Goal: Task Accomplishment & Management: Manage account settings

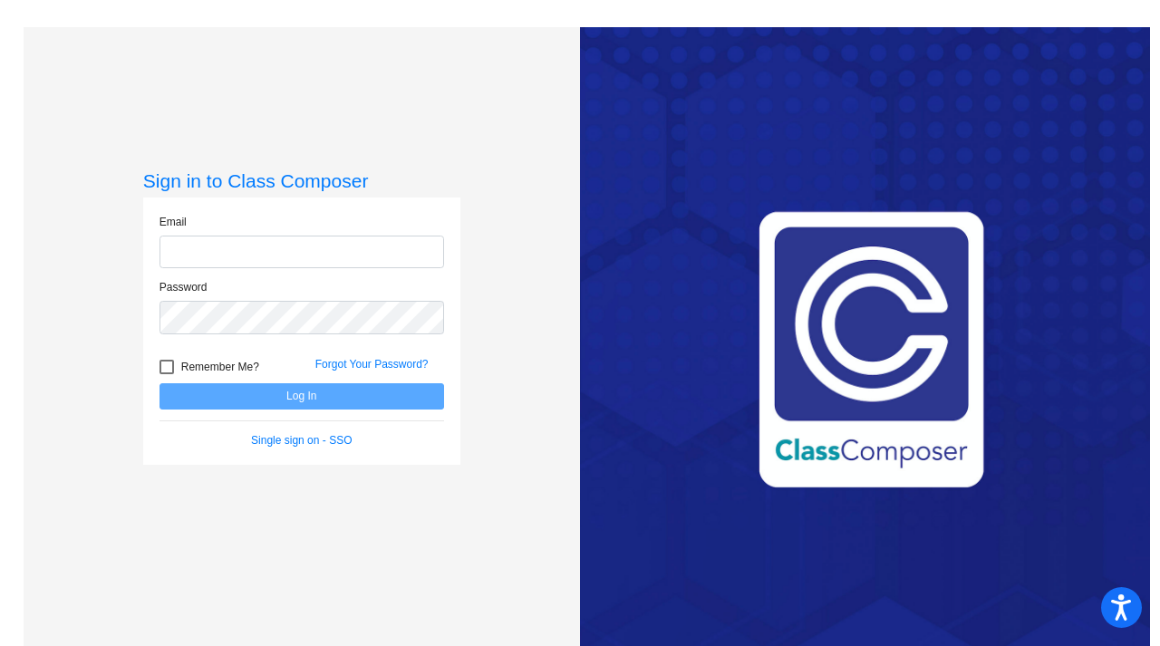
type input "[EMAIL_ADDRESS][DOMAIN_NAME]"
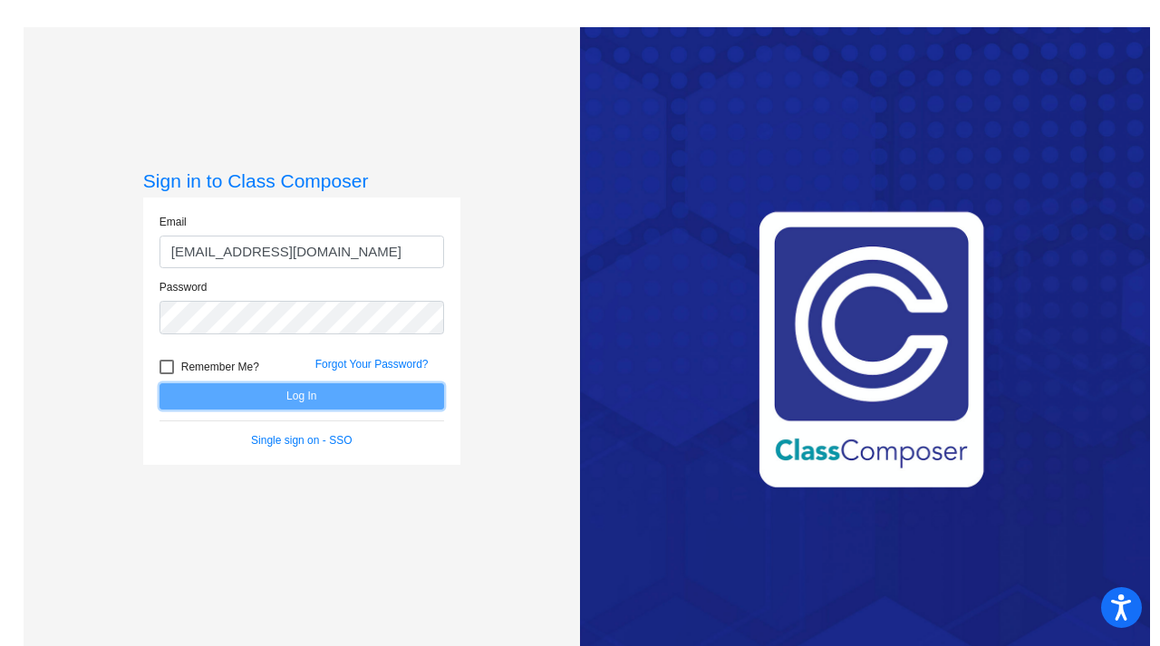
click at [414, 395] on button "Log In" at bounding box center [302, 396] width 285 height 26
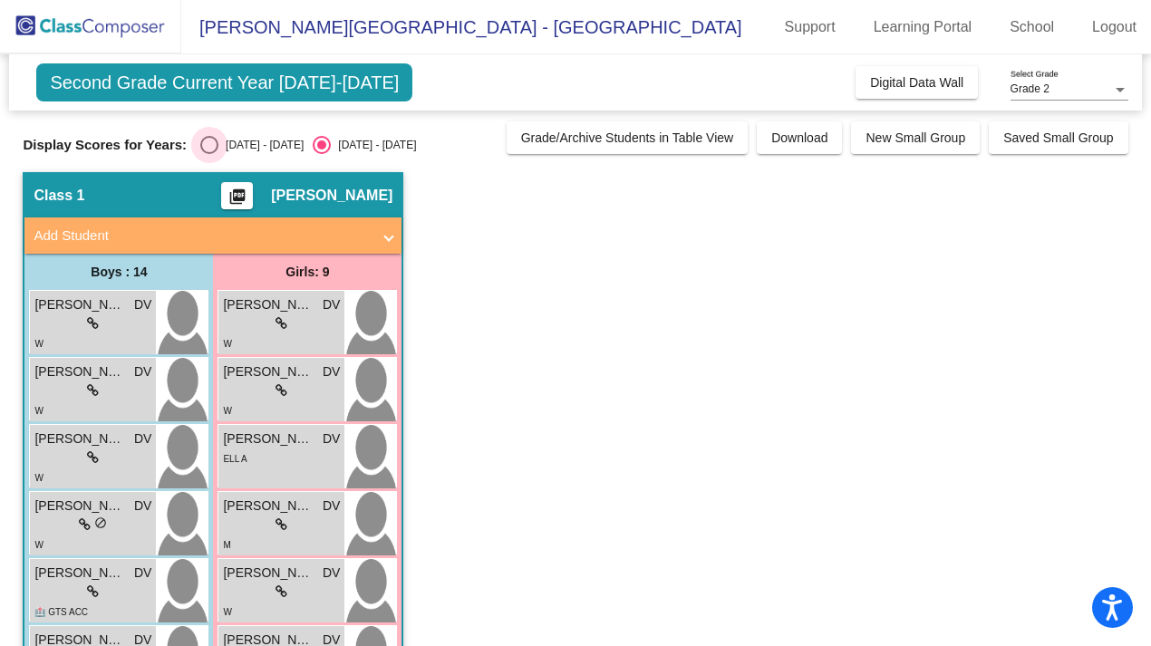
click at [208, 139] on div "Select an option" at bounding box center [209, 145] width 18 height 18
click at [209, 154] on input "[DATE] - [DATE]" at bounding box center [209, 154] width 1 height 1
radio input "true"
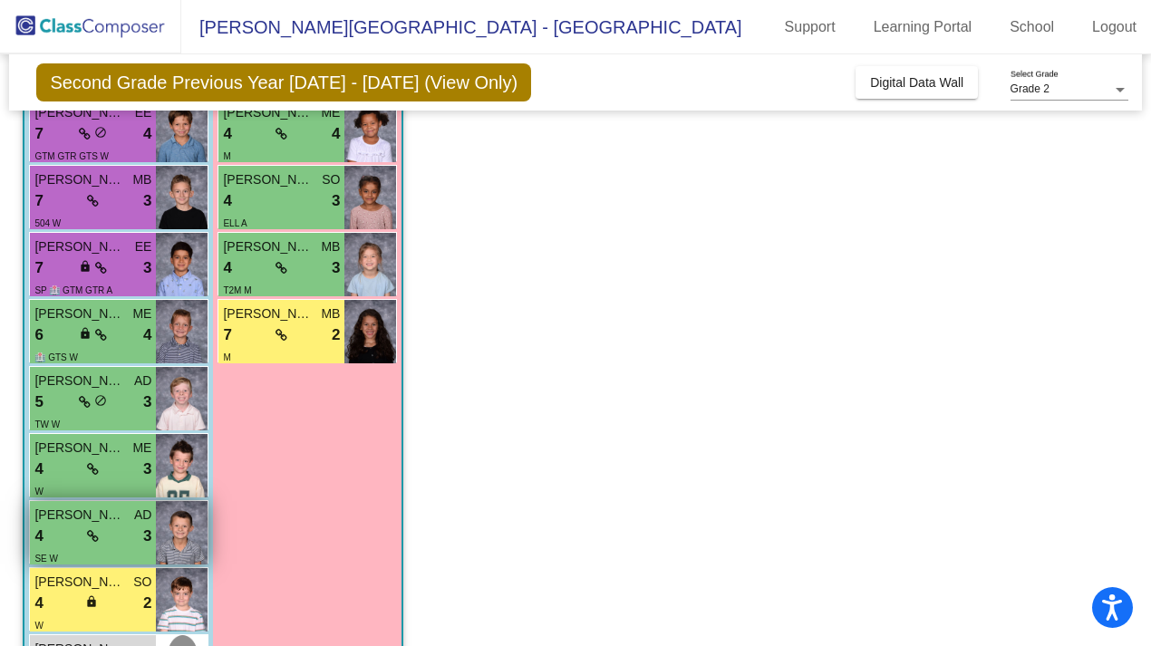
scroll to position [518, 0]
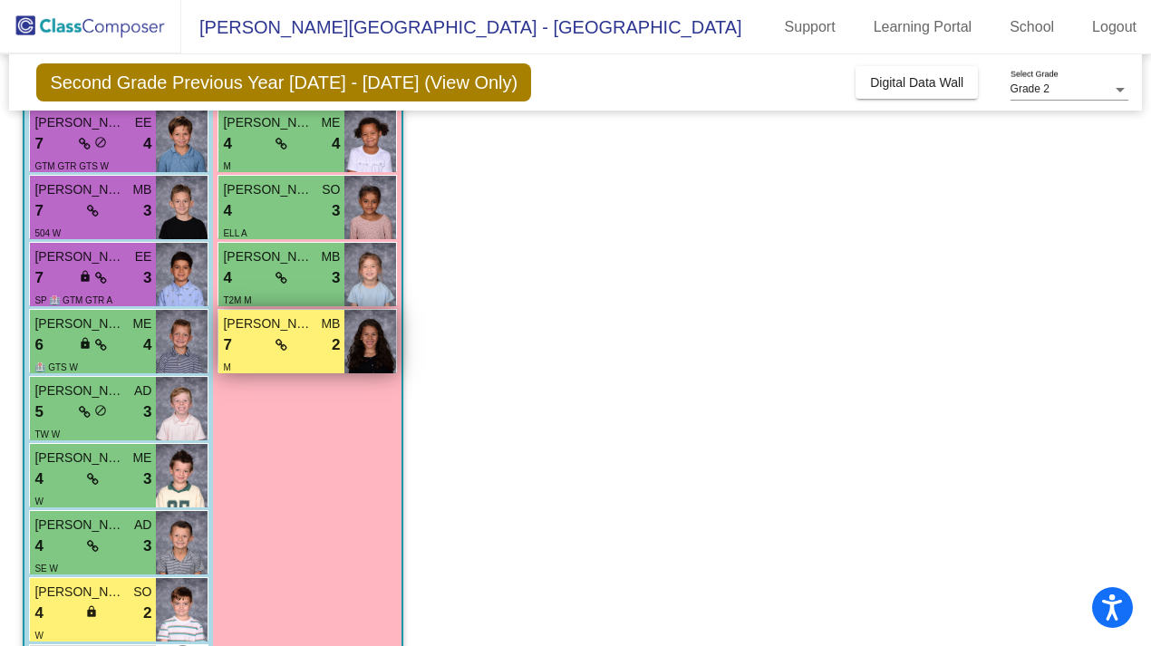
click at [292, 322] on span "[PERSON_NAME]" at bounding box center [268, 324] width 91 height 19
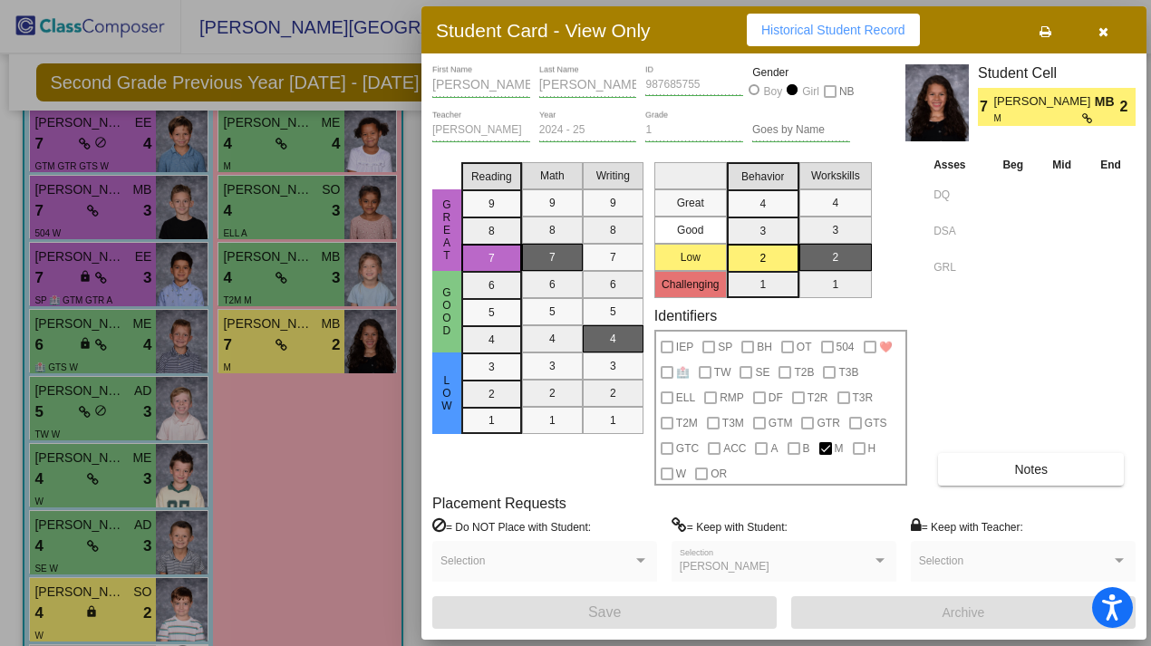
click at [1024, 473] on span "Notes" at bounding box center [1031, 469] width 34 height 15
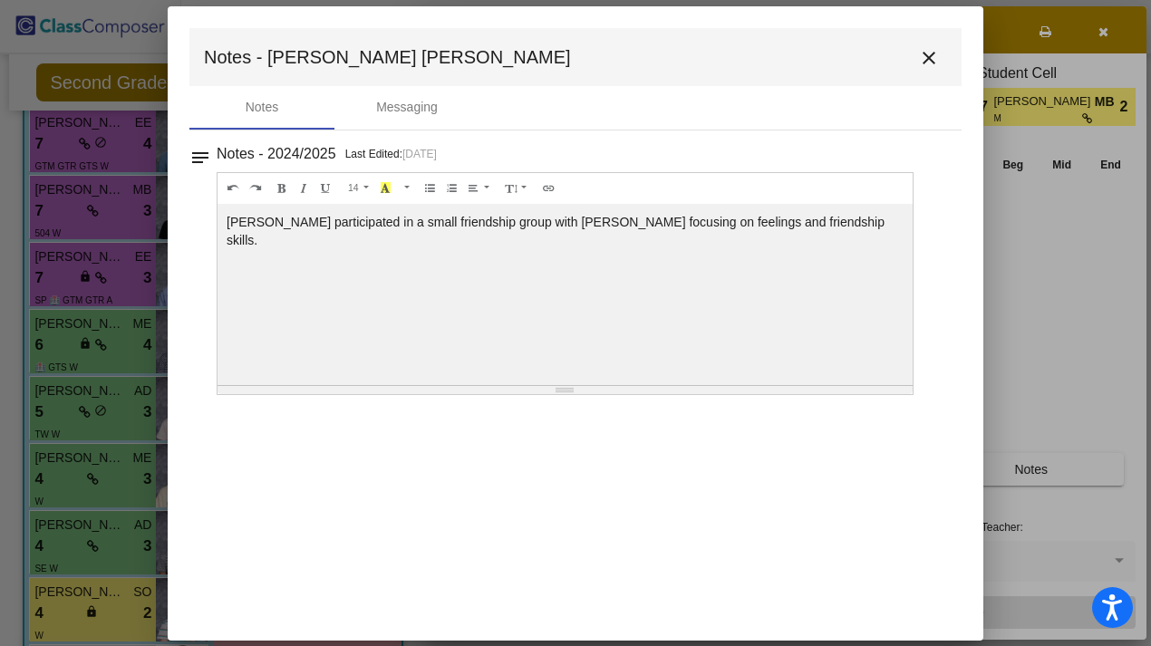
click at [933, 54] on mat-icon "close" at bounding box center [929, 58] width 22 height 22
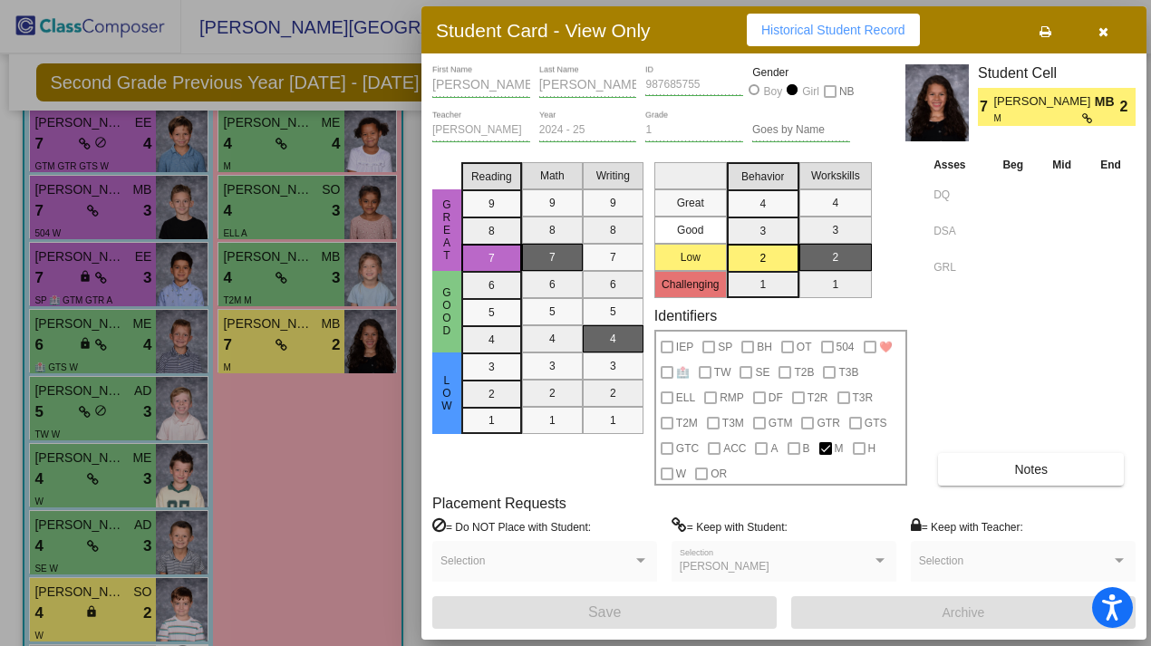
click at [267, 291] on div at bounding box center [575, 323] width 1151 height 646
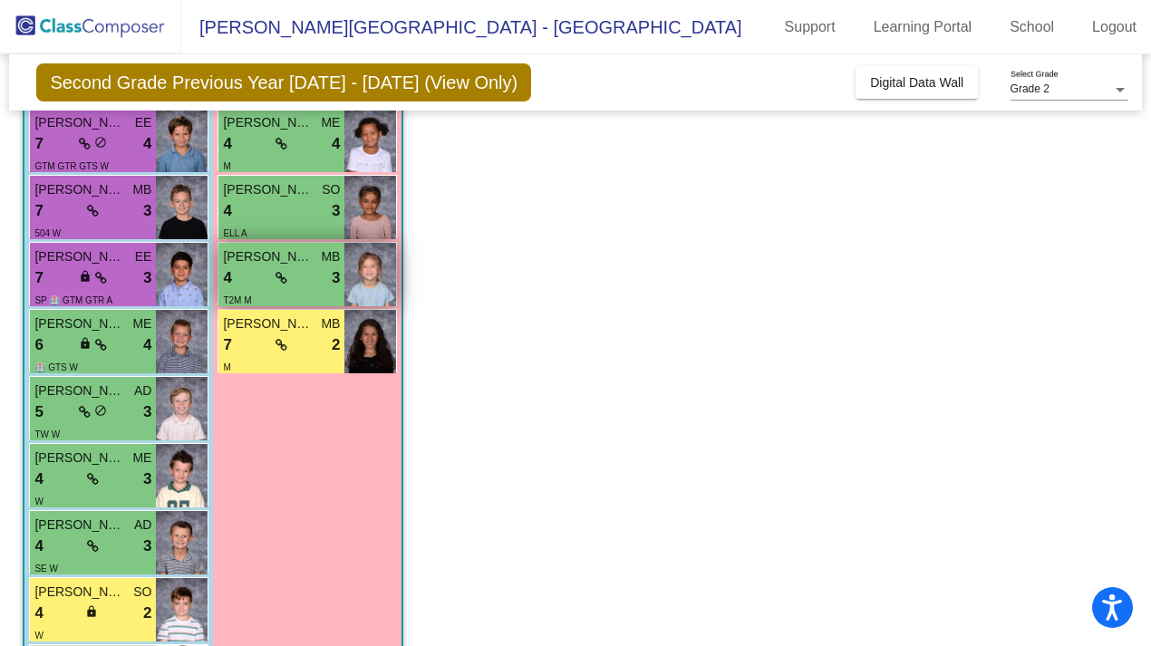
click at [267, 260] on span "[PERSON_NAME]" at bounding box center [268, 256] width 91 height 19
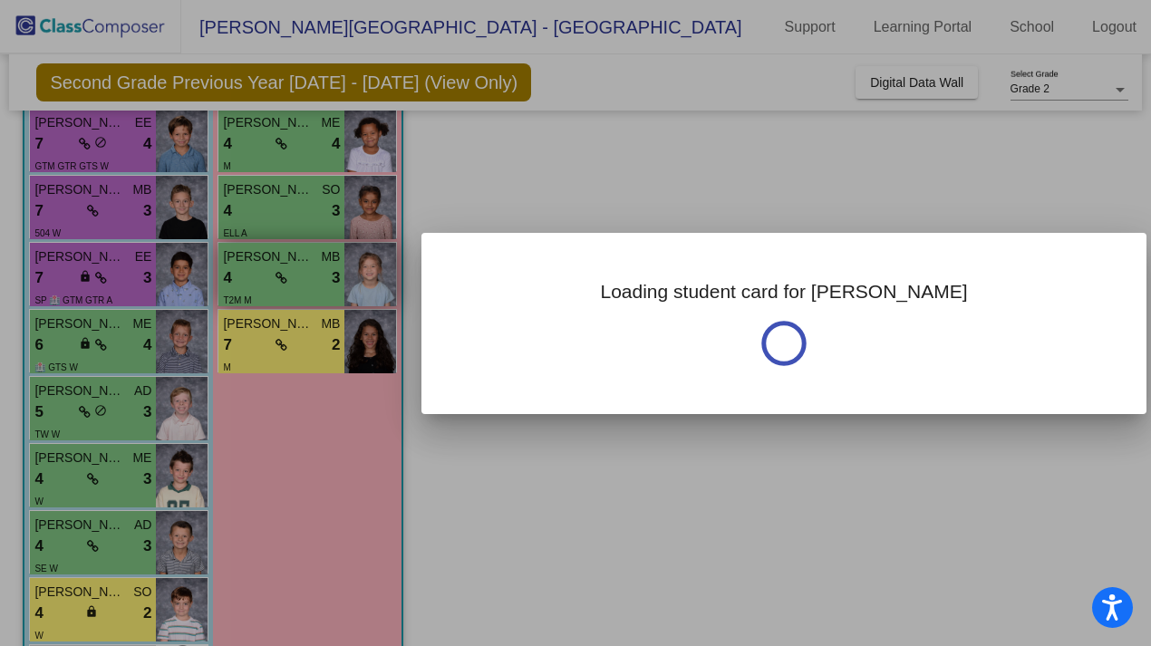
click at [267, 260] on div at bounding box center [575, 323] width 1151 height 646
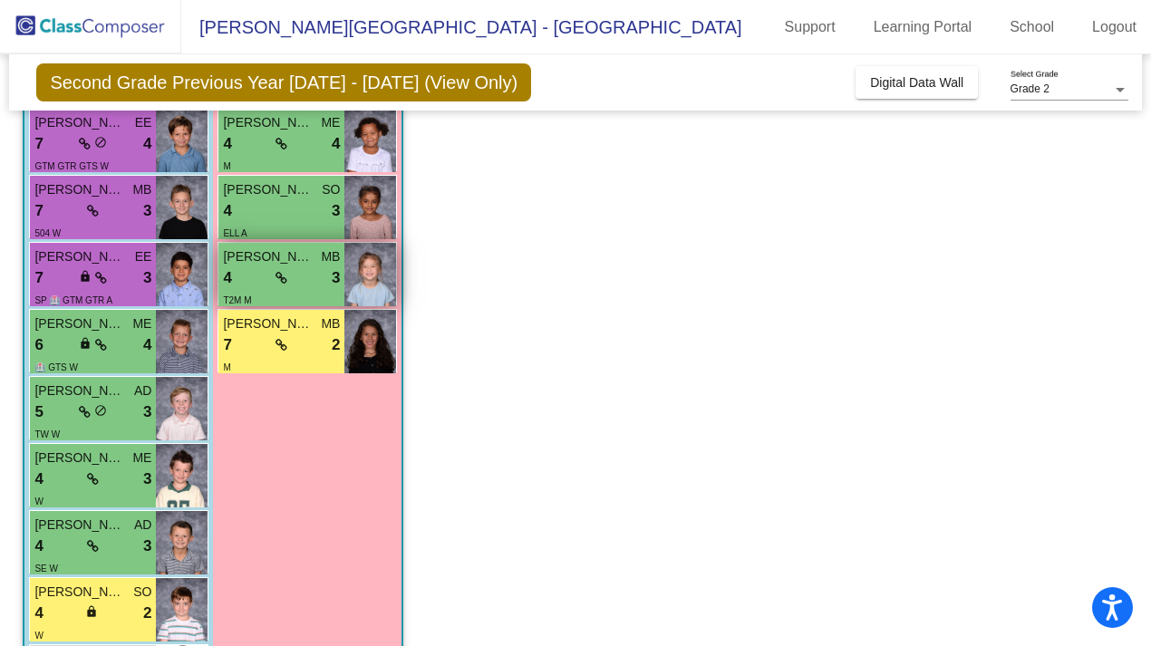
click at [267, 260] on span "[PERSON_NAME]" at bounding box center [268, 256] width 91 height 19
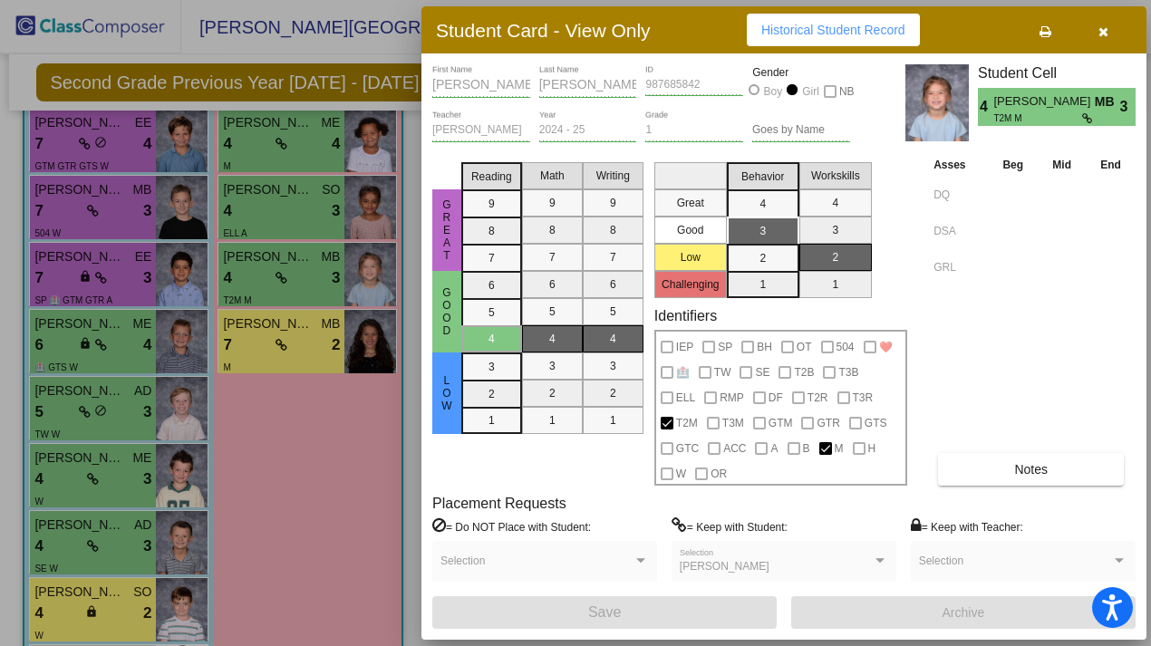
click at [1028, 468] on span "Notes" at bounding box center [1031, 469] width 34 height 15
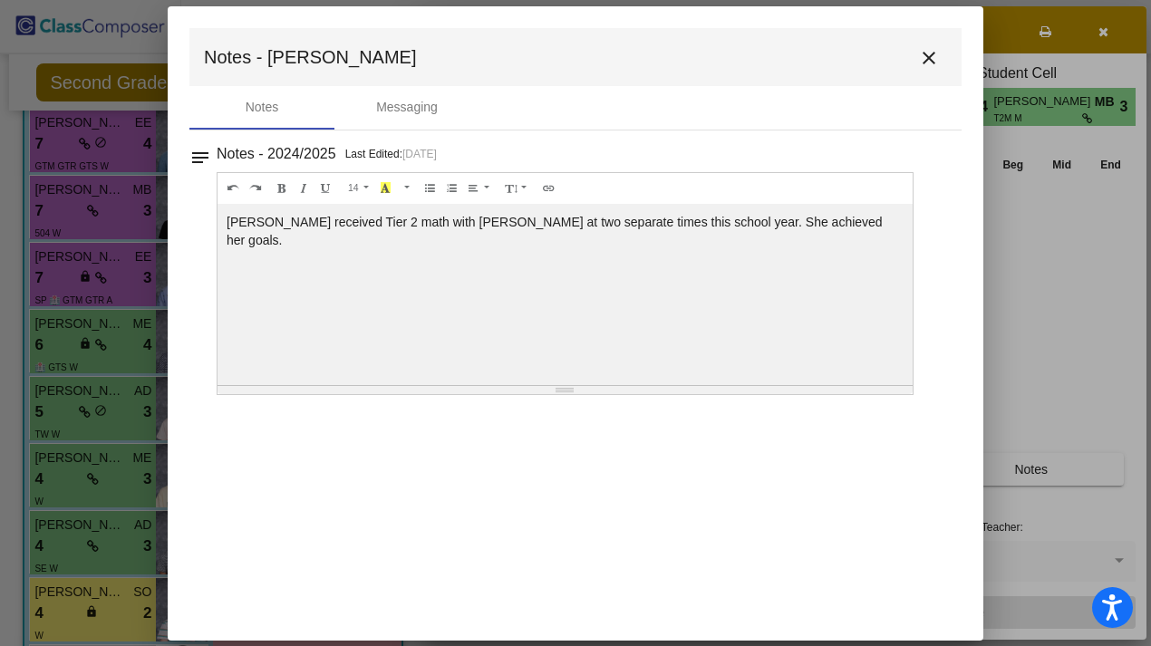
click at [930, 57] on mat-icon "close" at bounding box center [929, 58] width 22 height 22
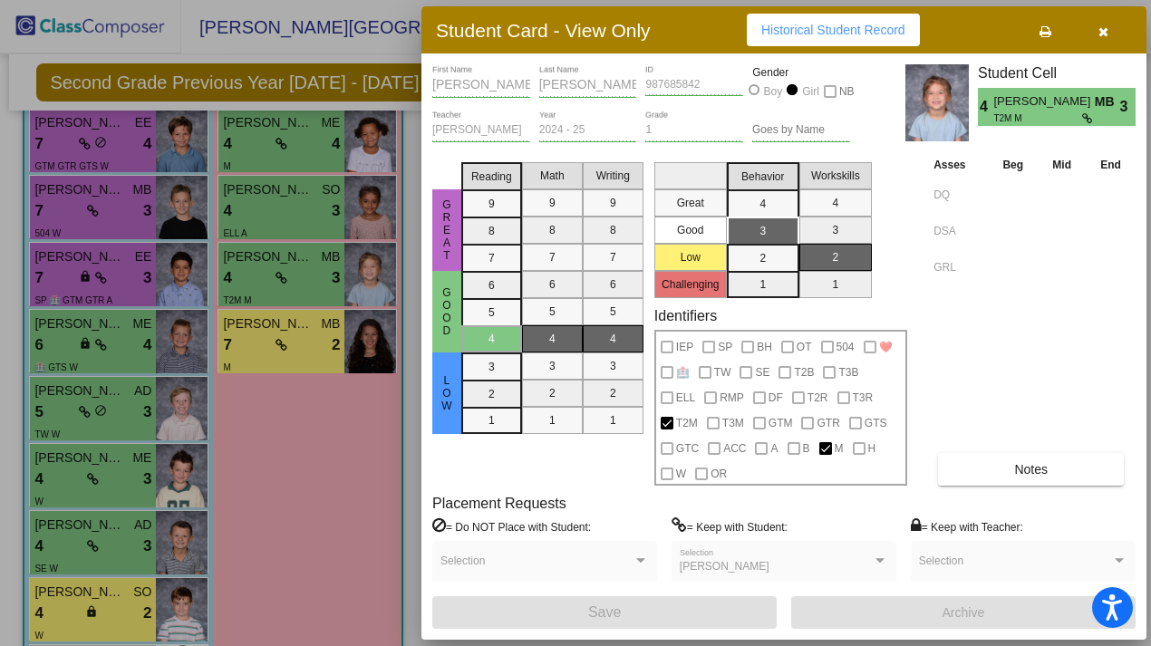
click at [326, 443] on div at bounding box center [575, 323] width 1151 height 646
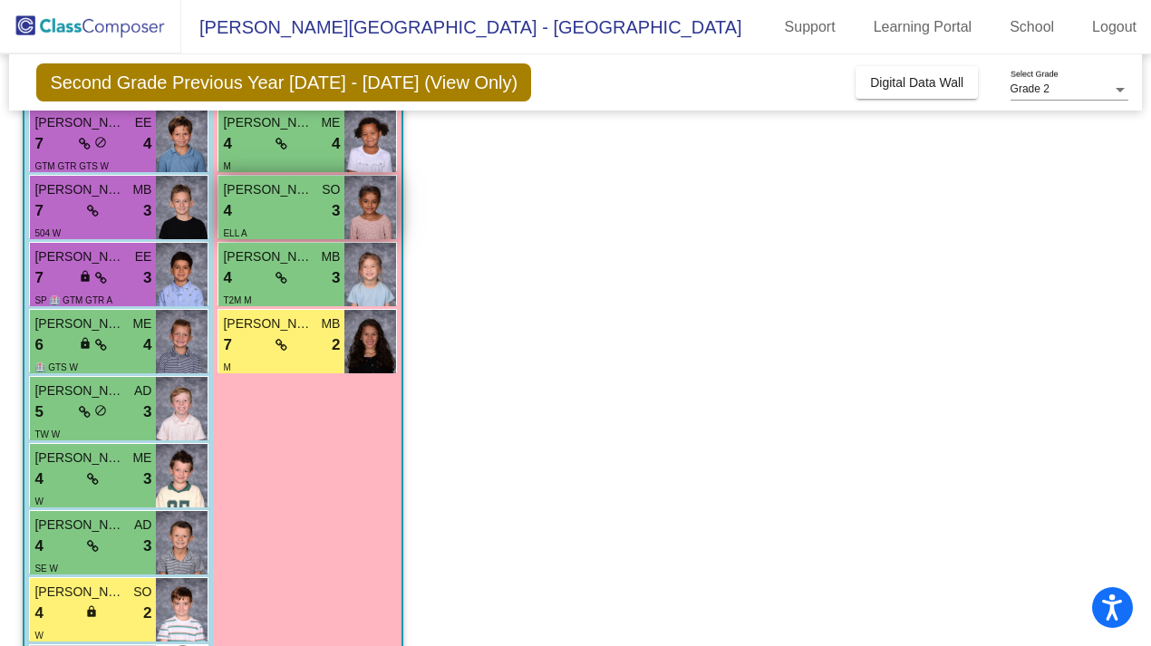
click at [281, 194] on span "[PERSON_NAME]" at bounding box center [268, 189] width 91 height 19
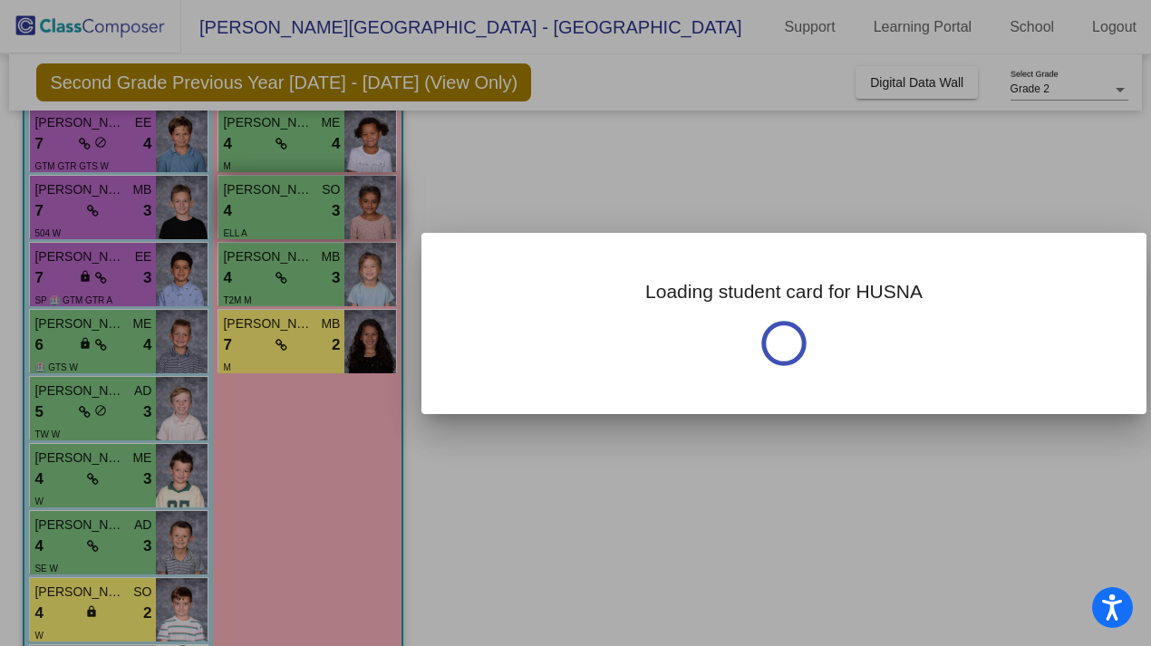
click at [281, 194] on div at bounding box center [575, 323] width 1151 height 646
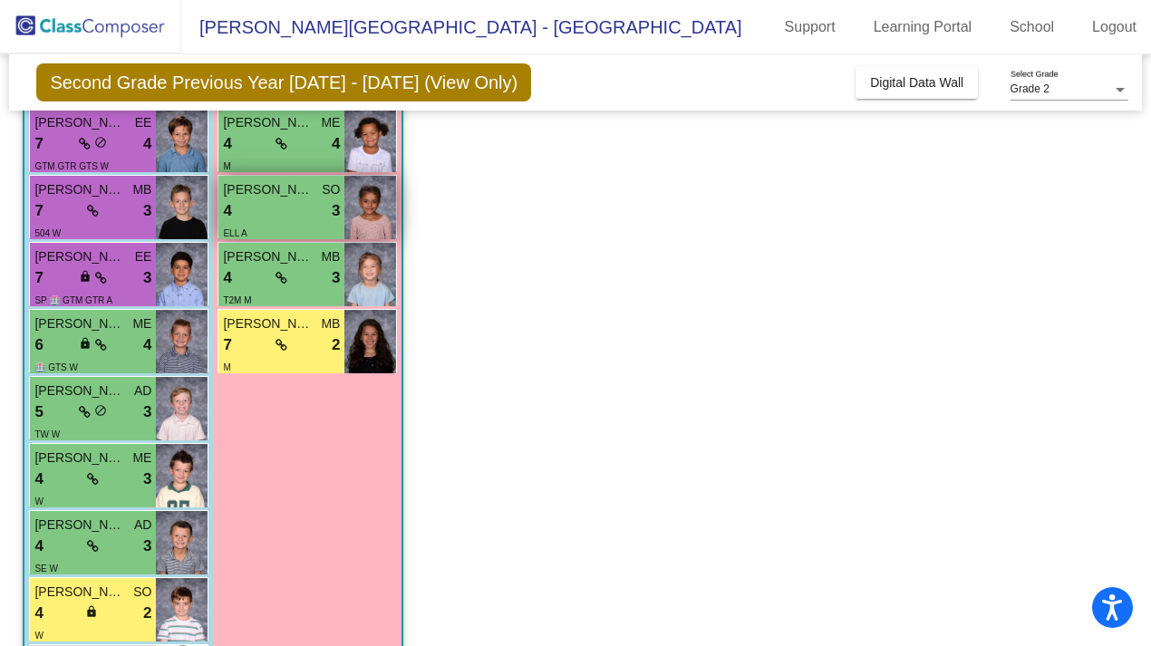
click at [281, 194] on span "[PERSON_NAME]" at bounding box center [268, 189] width 91 height 19
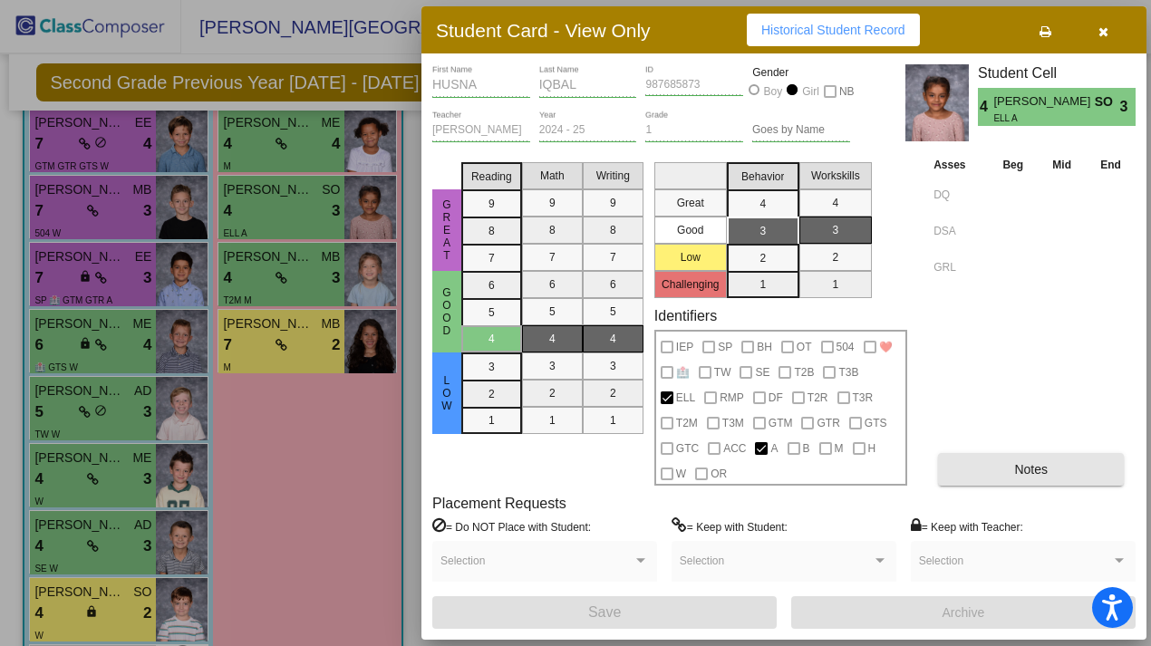
click at [995, 465] on button "Notes" at bounding box center [1031, 469] width 186 height 33
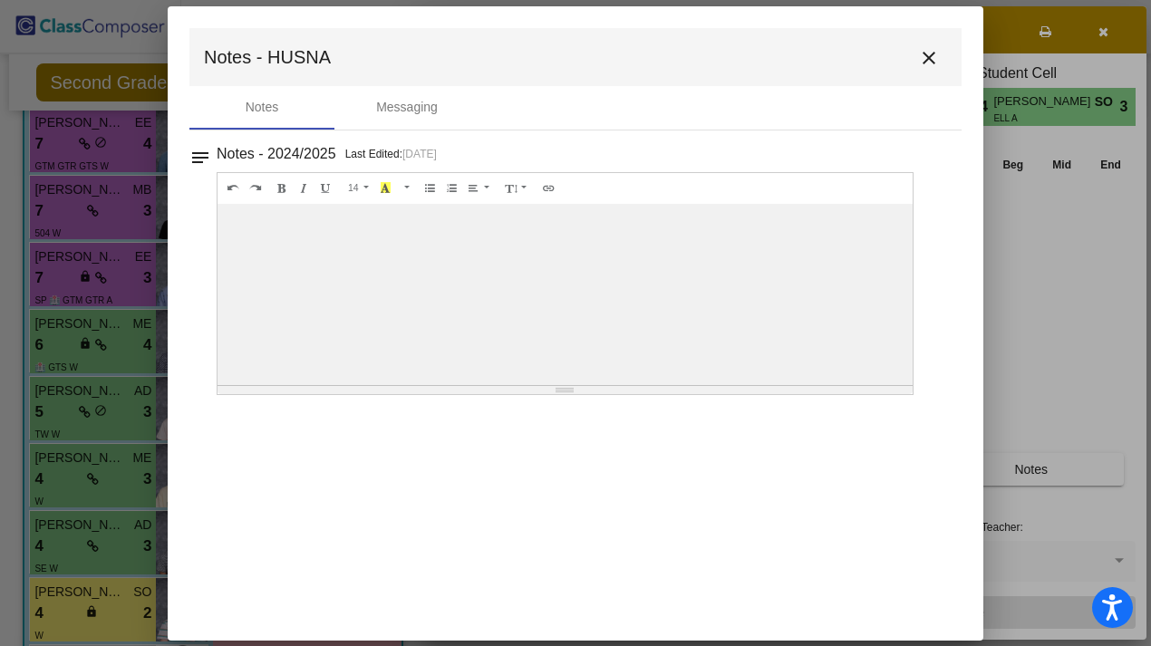
click at [931, 63] on mat-icon "close" at bounding box center [929, 58] width 22 height 22
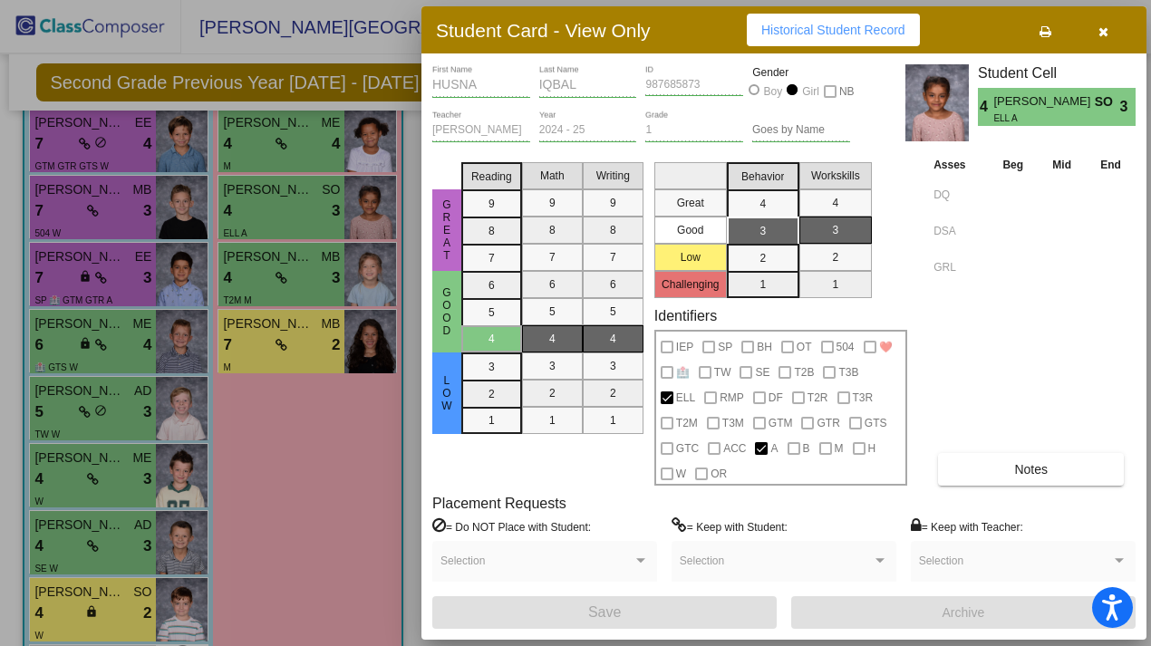
scroll to position [0, 0]
click at [1104, 25] on icon "button" at bounding box center [1104, 31] width 10 height 13
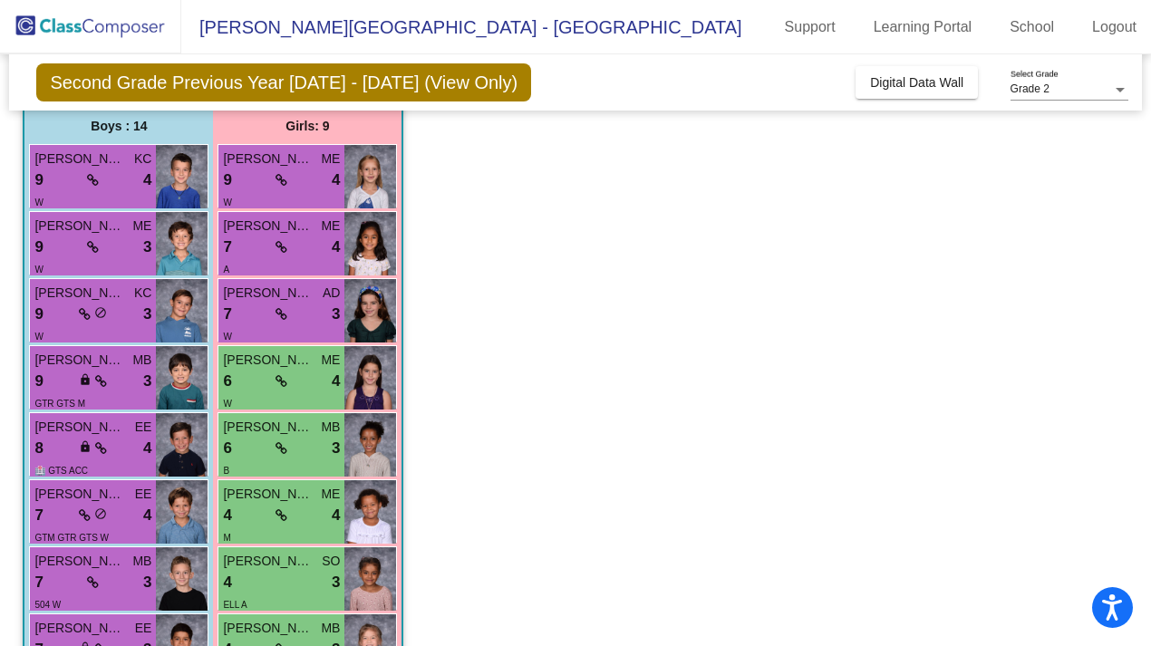
scroll to position [152, 0]
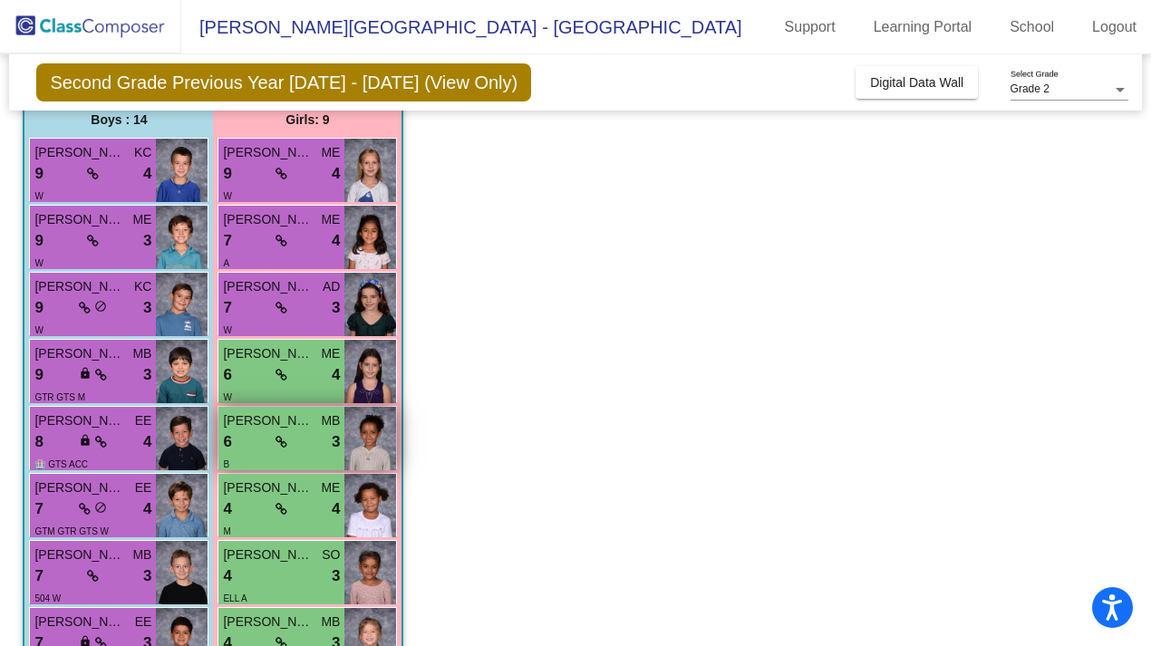
click at [253, 421] on span "[PERSON_NAME]" at bounding box center [268, 421] width 91 height 19
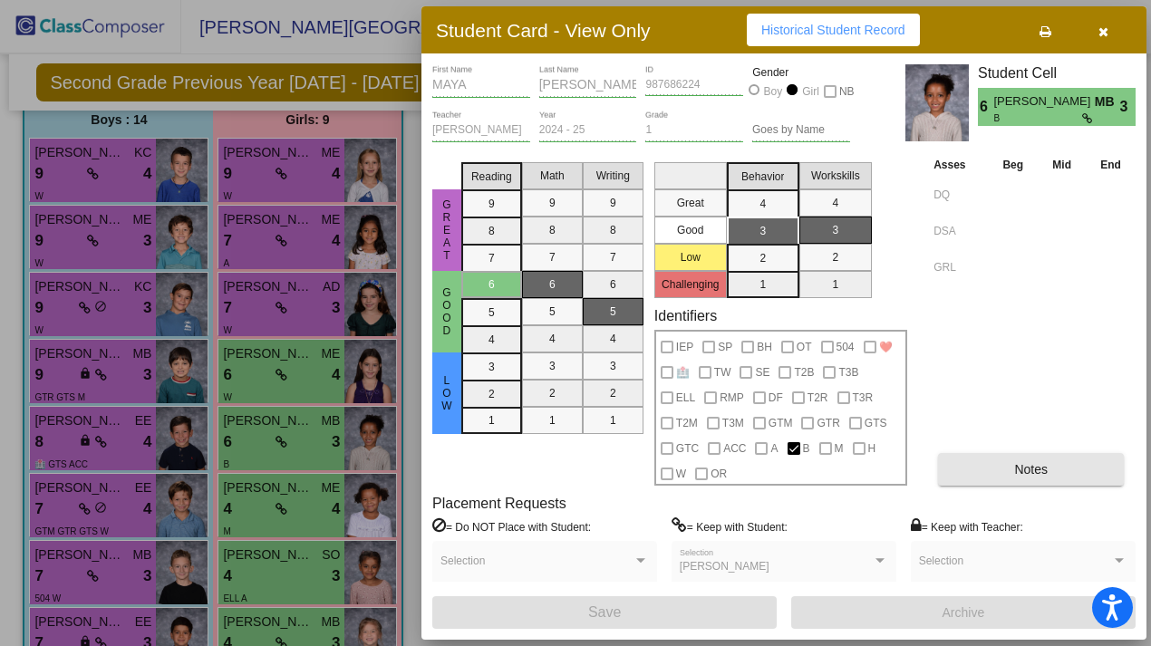
click at [968, 464] on button "Notes" at bounding box center [1031, 469] width 186 height 33
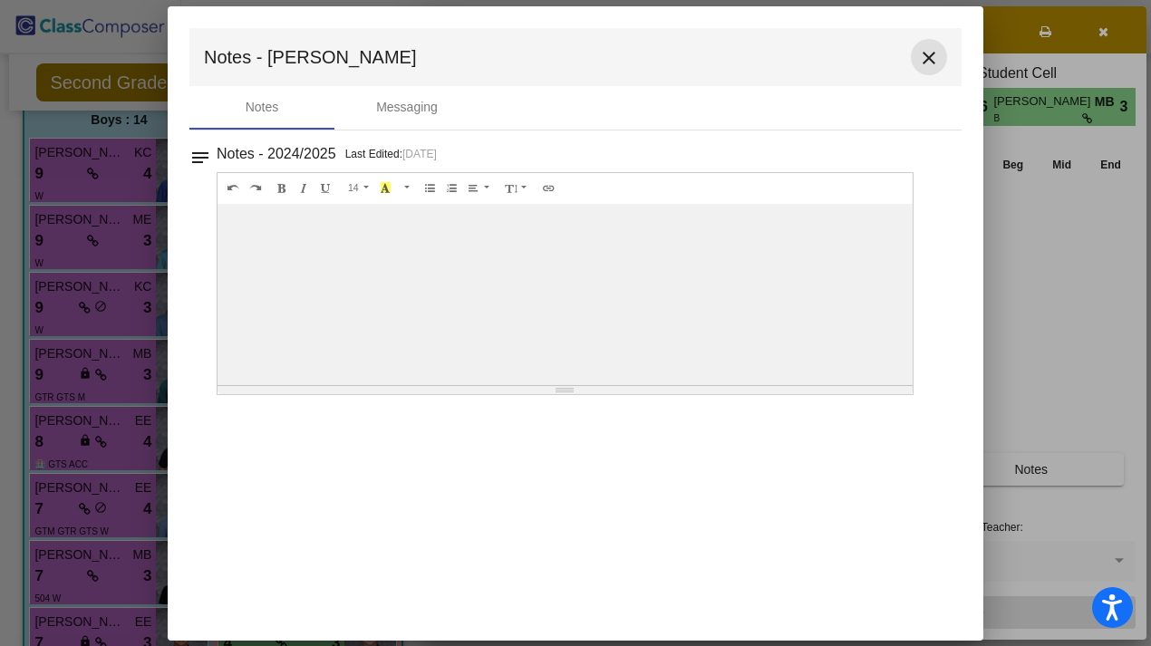
click at [923, 68] on mat-icon "close" at bounding box center [929, 58] width 22 height 22
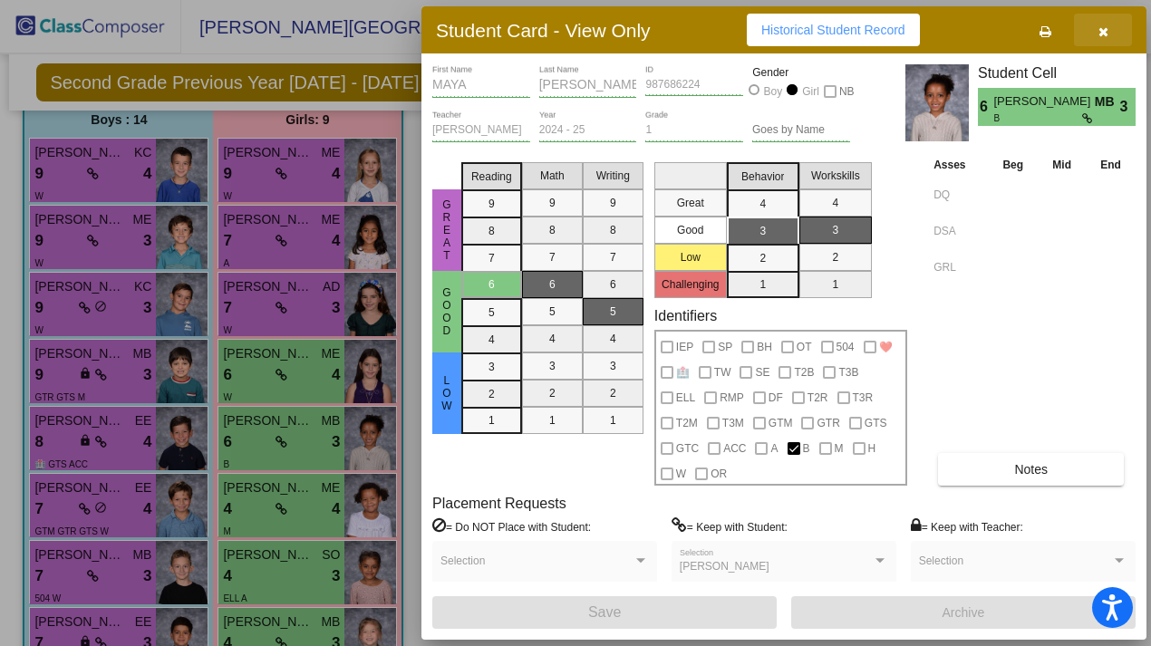
click at [1105, 30] on icon "button" at bounding box center [1104, 31] width 10 height 13
